Goal: Information Seeking & Learning: Learn about a topic

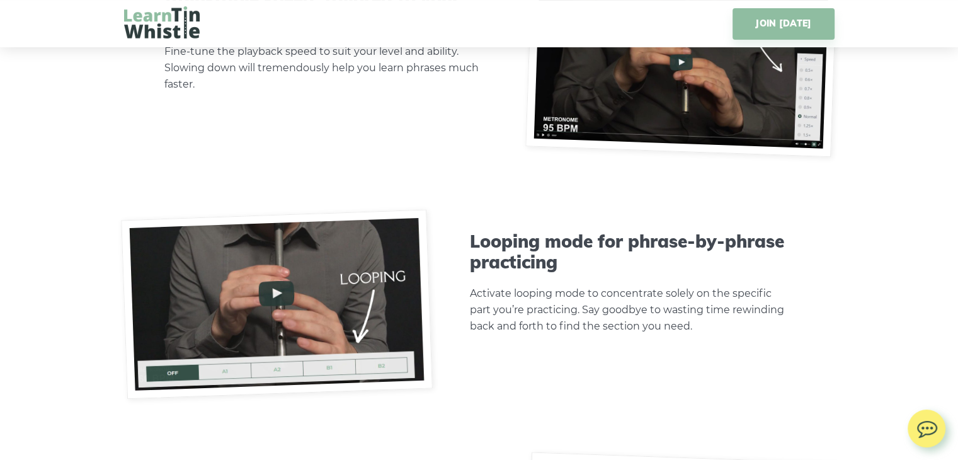
scroll to position [3968, 0]
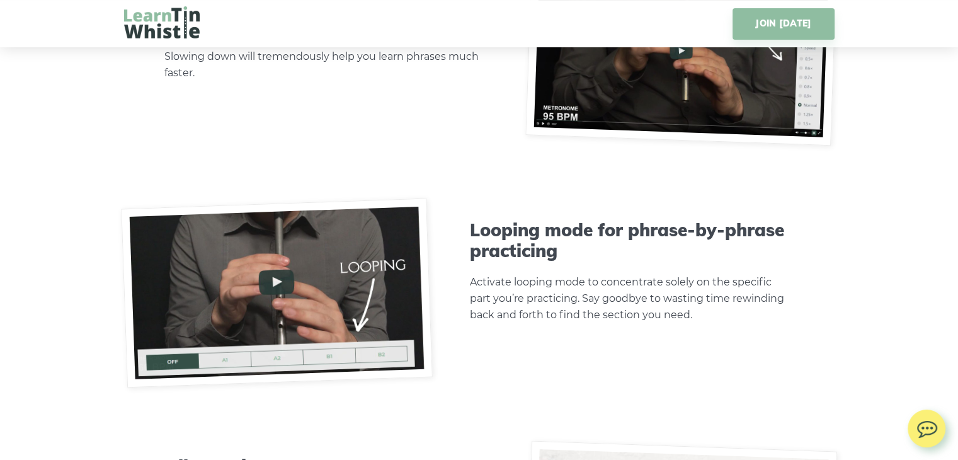
click at [270, 279] on img at bounding box center [277, 293] width 312 height 190
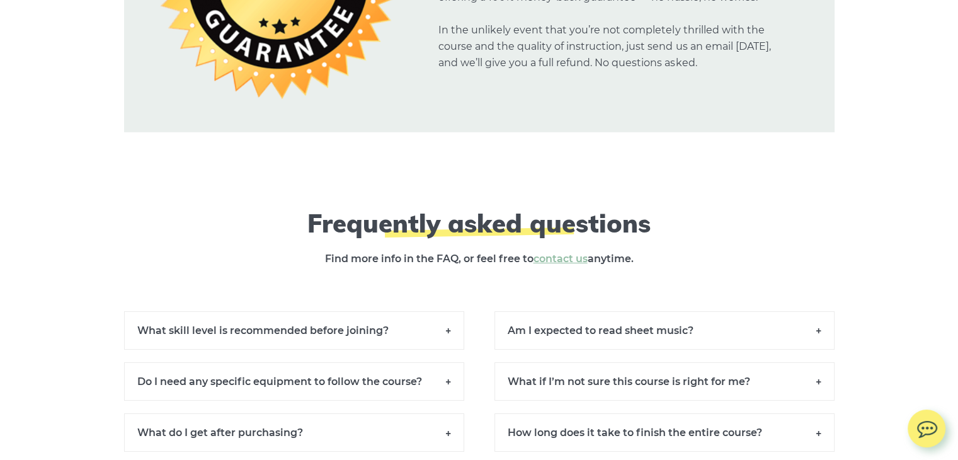
scroll to position [9007, 0]
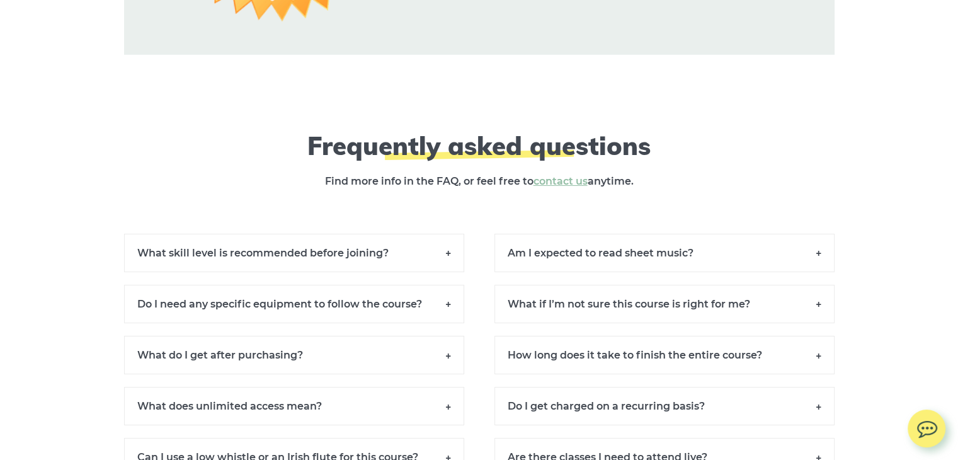
click at [448, 261] on h6 "What skill level is recommended before joining?" at bounding box center [294, 253] width 340 height 38
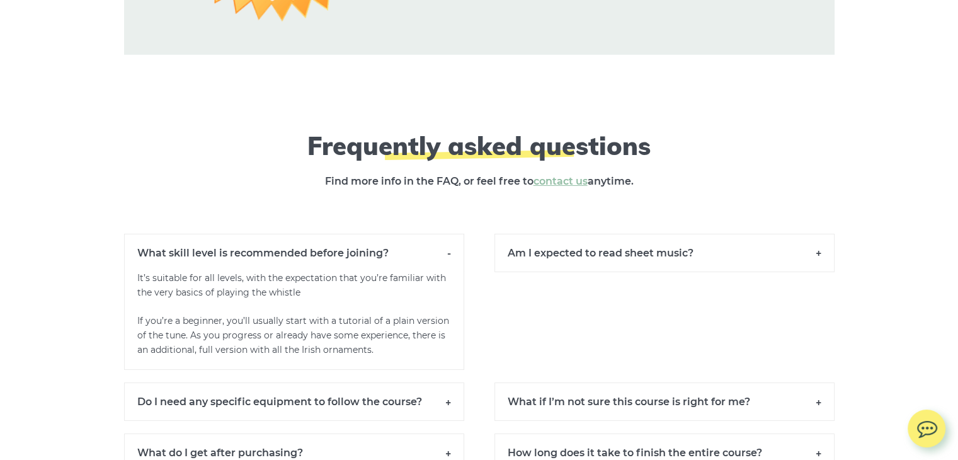
scroll to position [9070, 0]
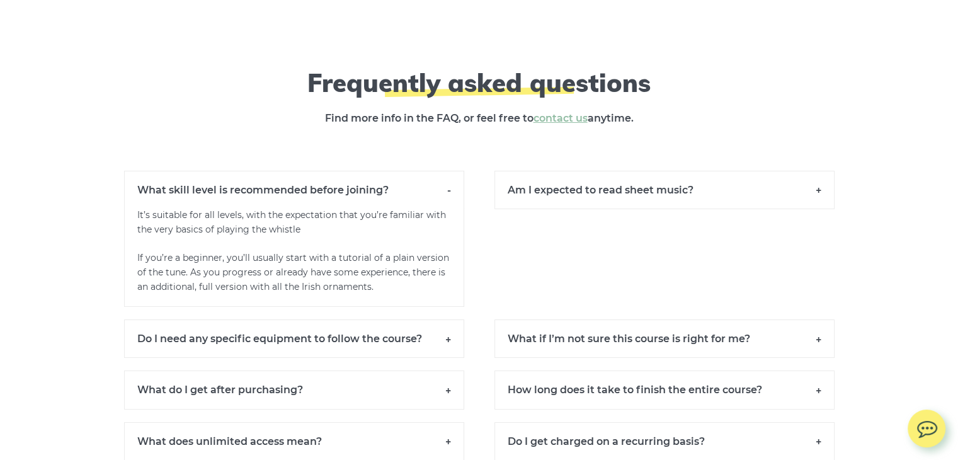
click at [447, 352] on h6 "Do I need any specific equipment to follow the course?" at bounding box center [294, 338] width 340 height 38
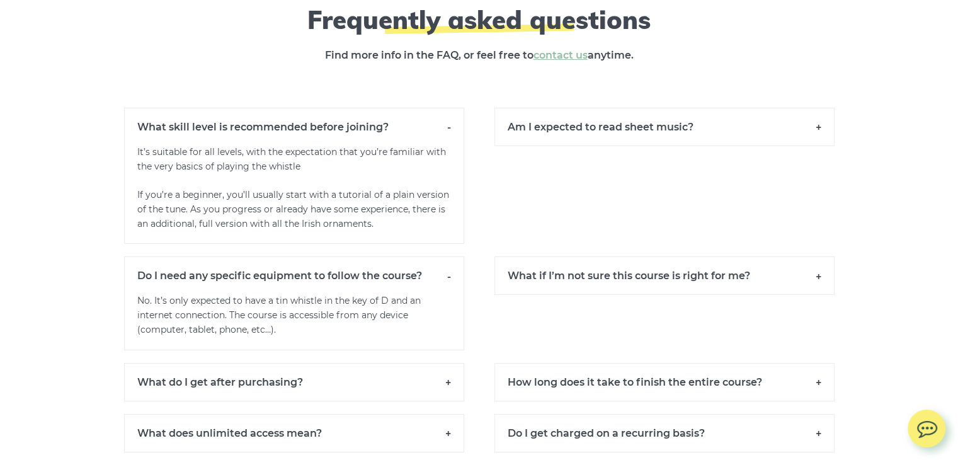
scroll to position [9196, 0]
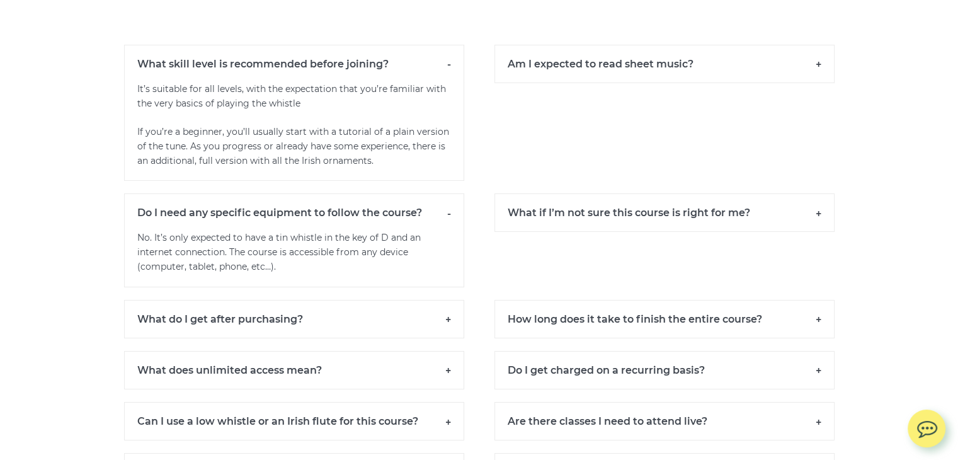
click at [446, 334] on h6 "What do I get after purchasing?" at bounding box center [294, 319] width 340 height 38
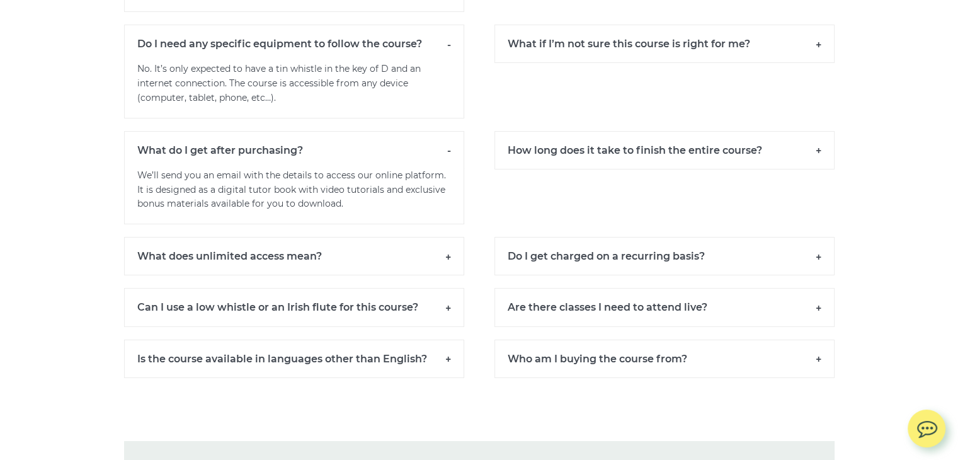
scroll to position [9385, 0]
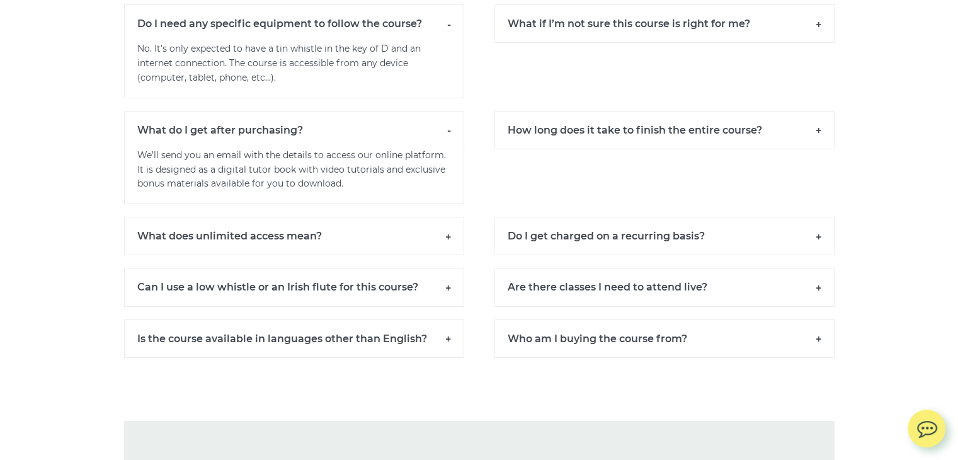
click at [444, 243] on h6 "What does unlimited access mean?" at bounding box center [294, 236] width 340 height 38
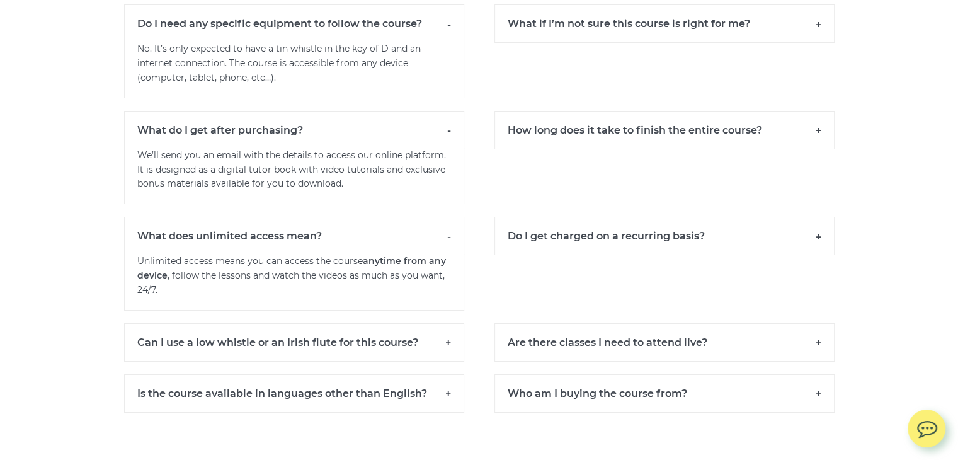
click at [442, 351] on h6 "Can I use a low whistle or an Irish flute for this course?" at bounding box center [294, 342] width 340 height 38
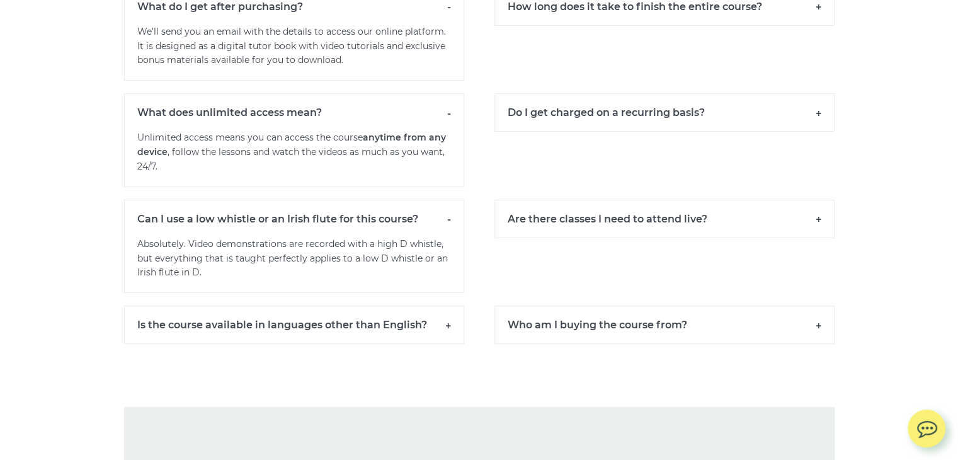
scroll to position [9511, 0]
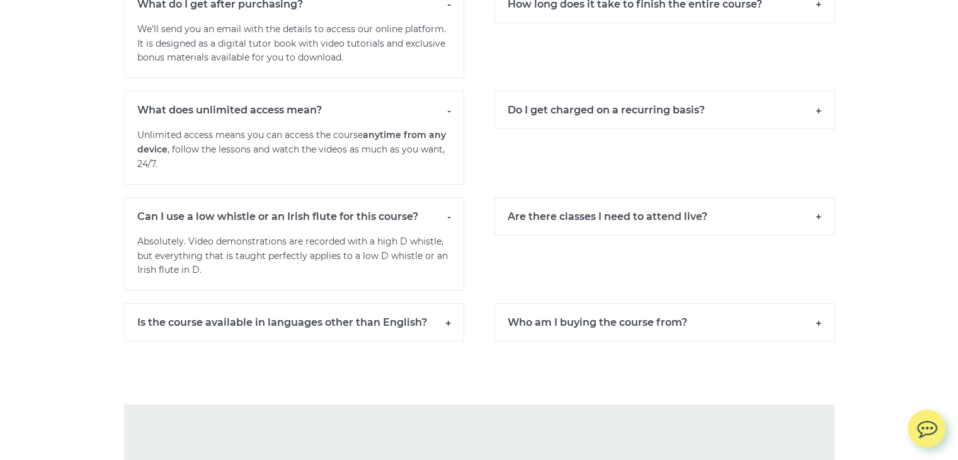
click at [446, 330] on h6 "Is the course available in languages other than English?" at bounding box center [294, 322] width 340 height 38
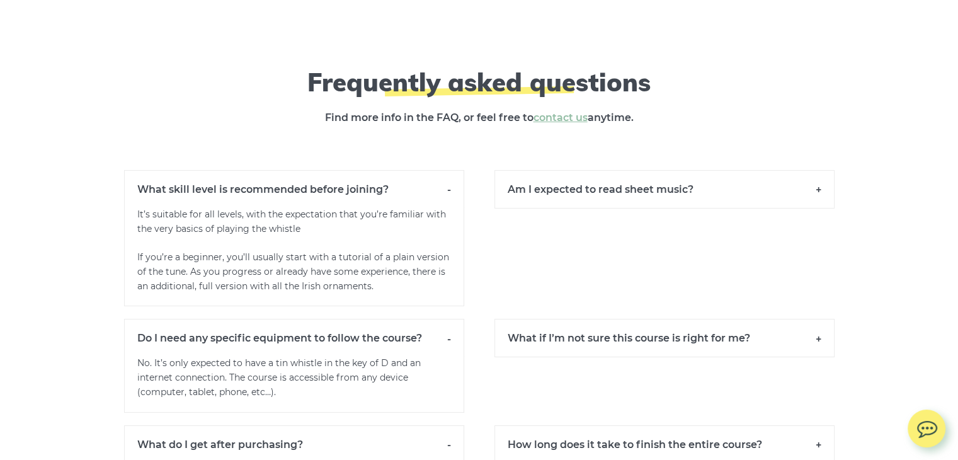
scroll to position [9070, 0]
click at [818, 197] on h6 "Am I expected to read sheet music?" at bounding box center [664, 190] width 340 height 38
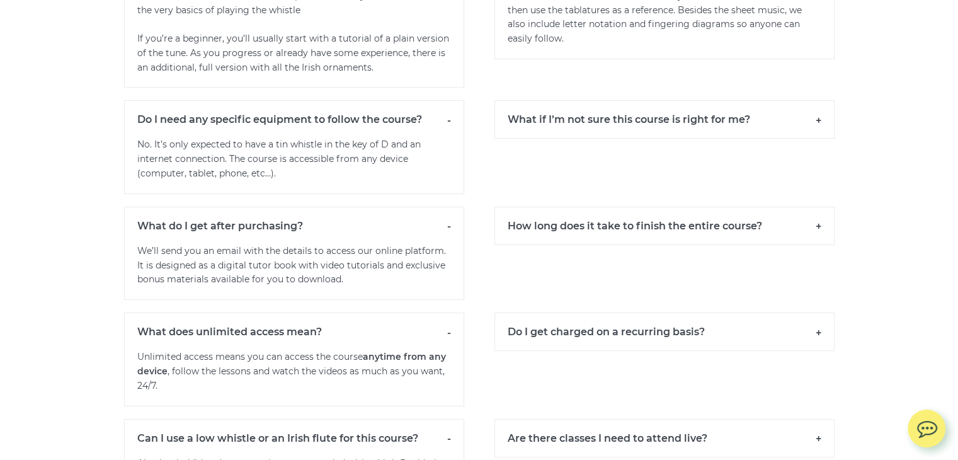
scroll to position [9322, 0]
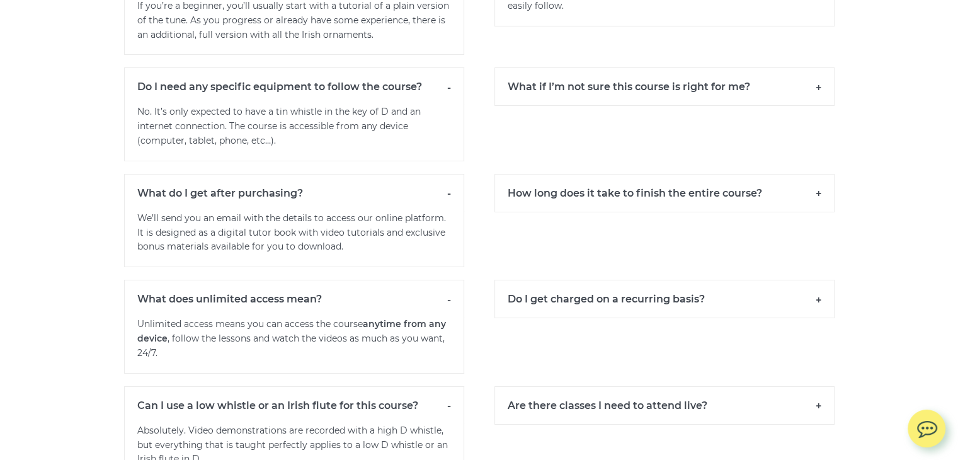
click at [818, 207] on h6 "How long does it take to finish the entire course?" at bounding box center [664, 193] width 340 height 38
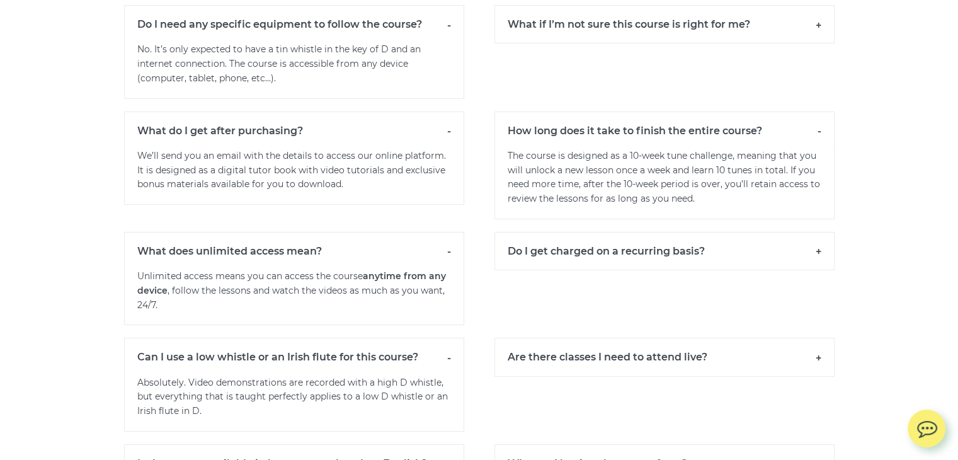
scroll to position [9385, 0]
click at [811, 258] on h6 "Do I get charged on a recurring basis?" at bounding box center [664, 250] width 340 height 38
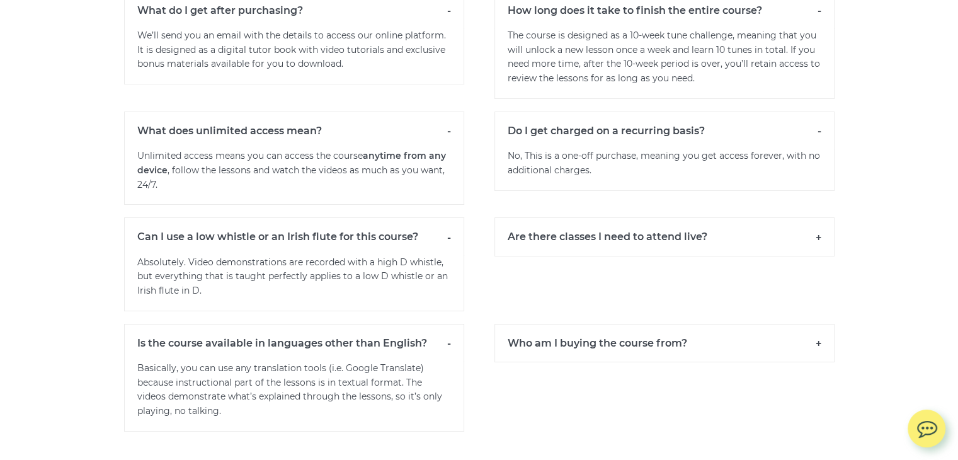
scroll to position [9511, 0]
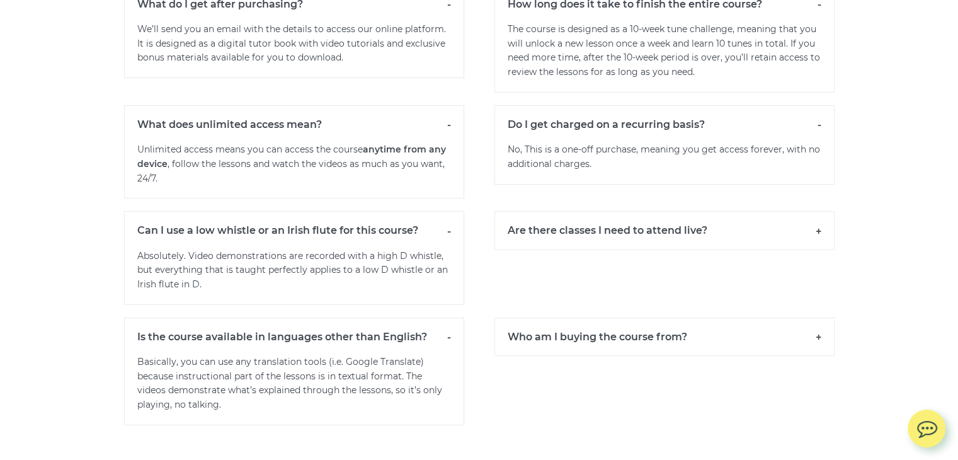
click at [819, 243] on h6 "Are there classes I need to attend live?" at bounding box center [664, 230] width 340 height 38
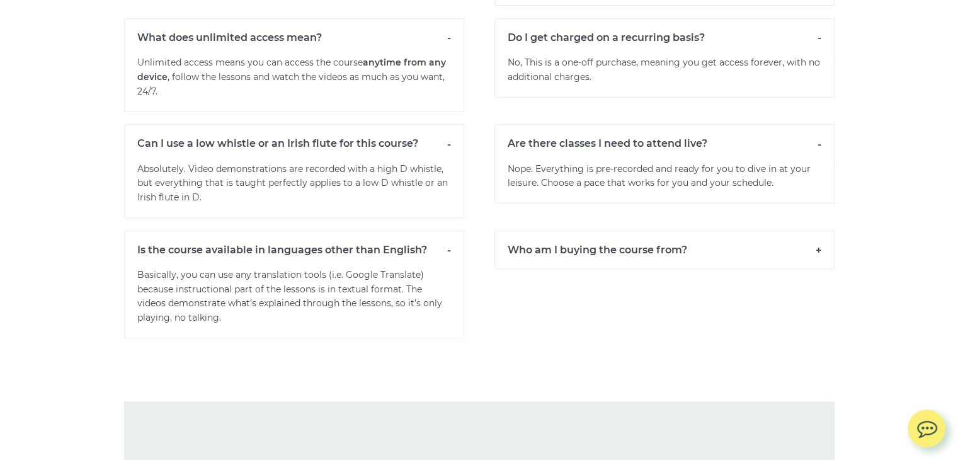
scroll to position [9637, 0]
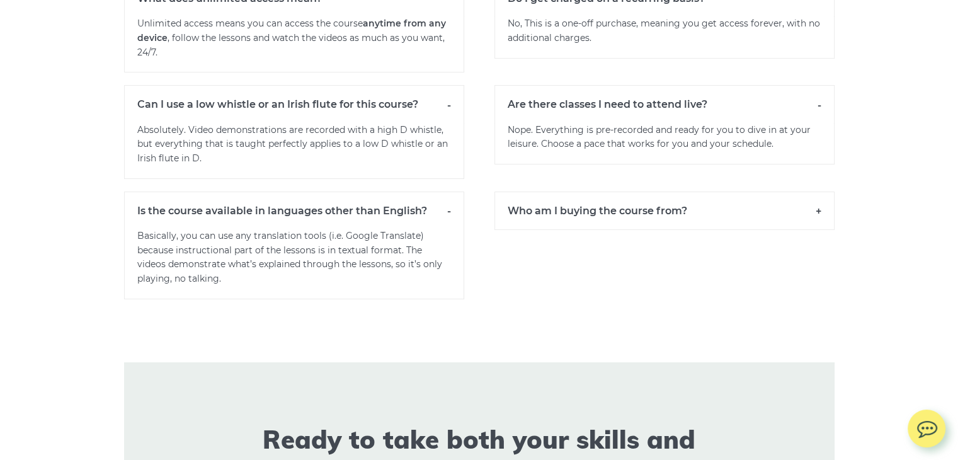
click at [816, 224] on h6 "Who am I buying the course from?" at bounding box center [664, 210] width 340 height 38
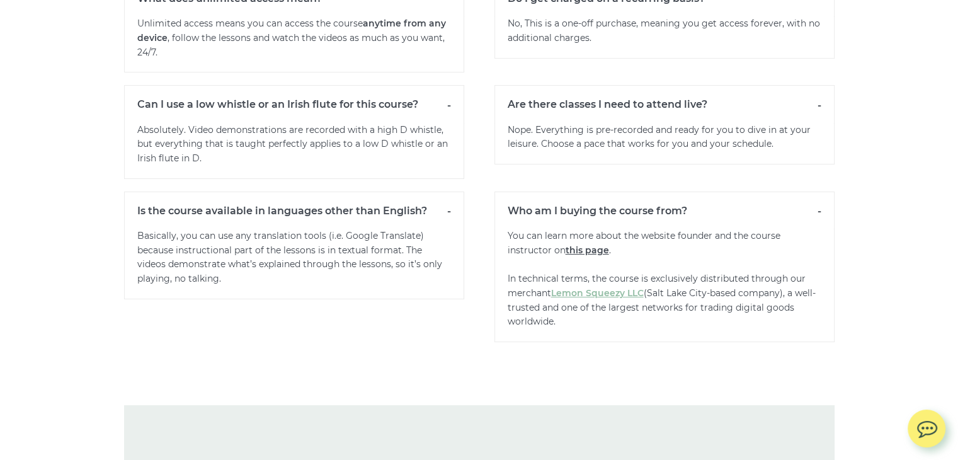
click at [590, 256] on link "this page" at bounding box center [587, 249] width 43 height 11
